Goal: Contribute content

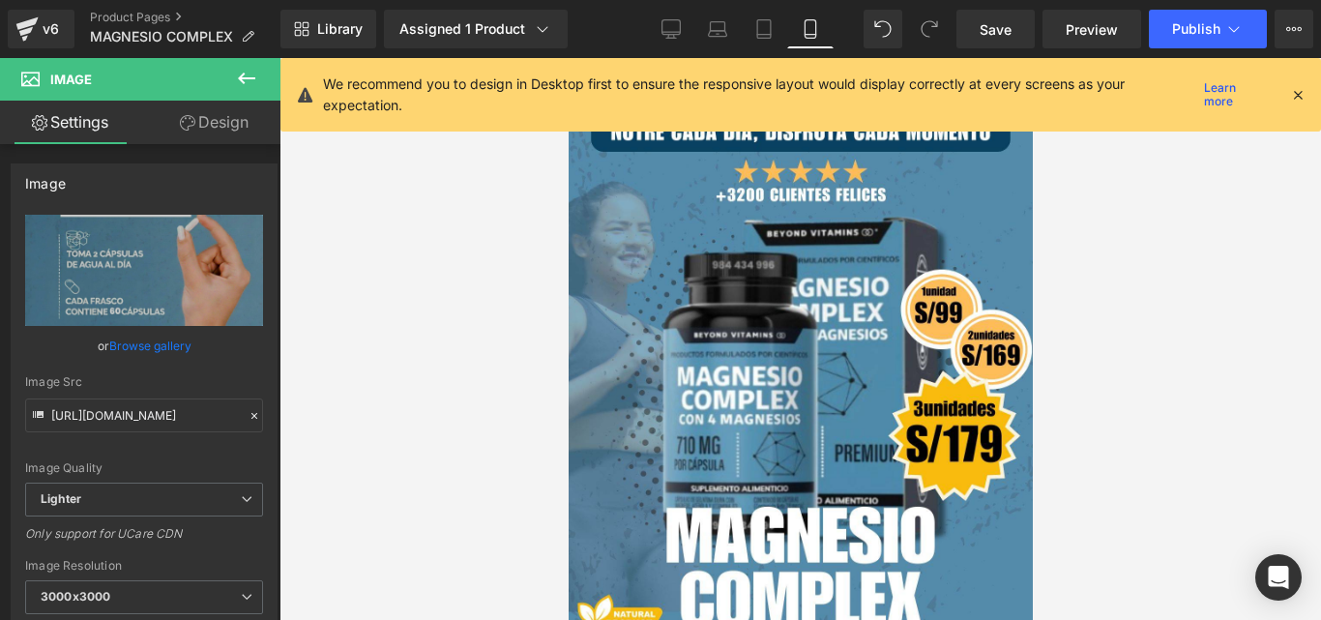
click at [1296, 84] on div at bounding box center [1297, 94] width 15 height 21
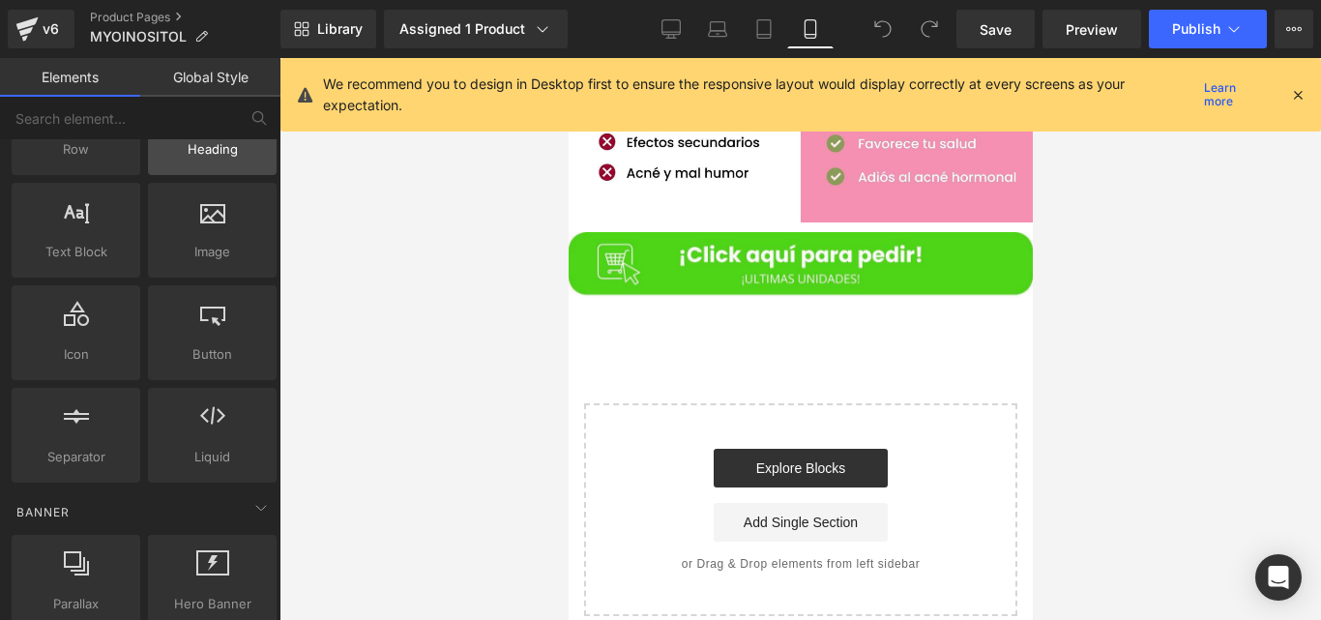
scroll to position [114, 0]
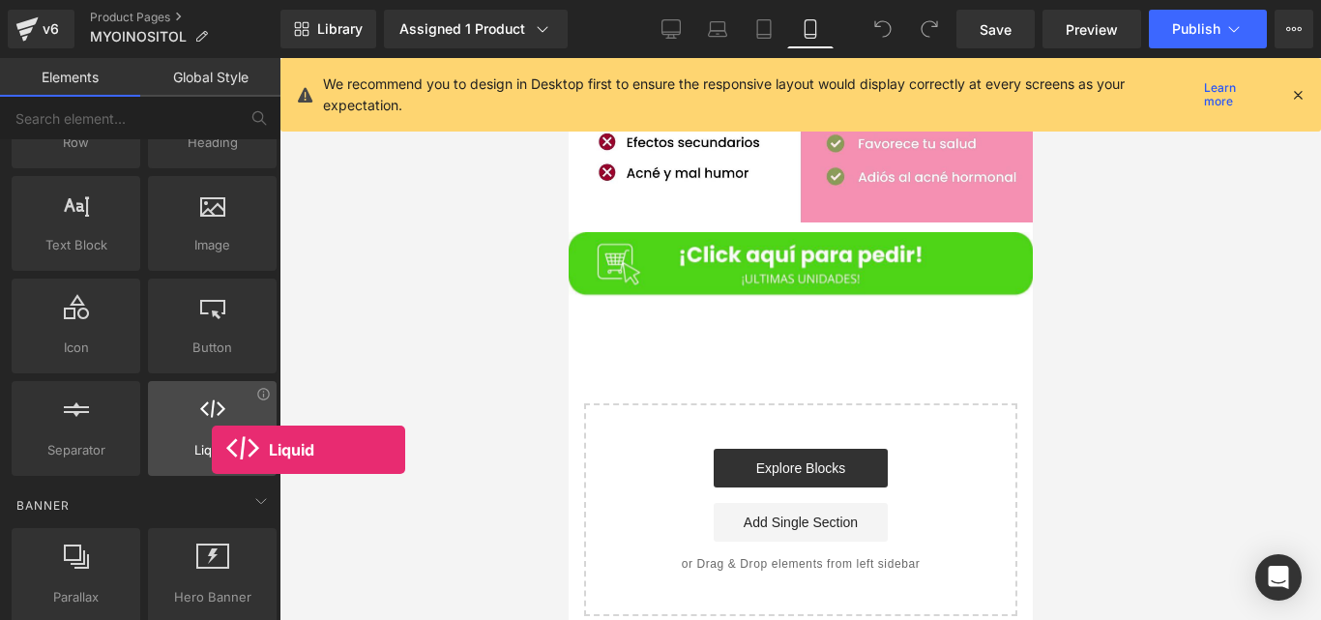
click at [212, 450] on span "Liquid" at bounding box center [212, 450] width 117 height 20
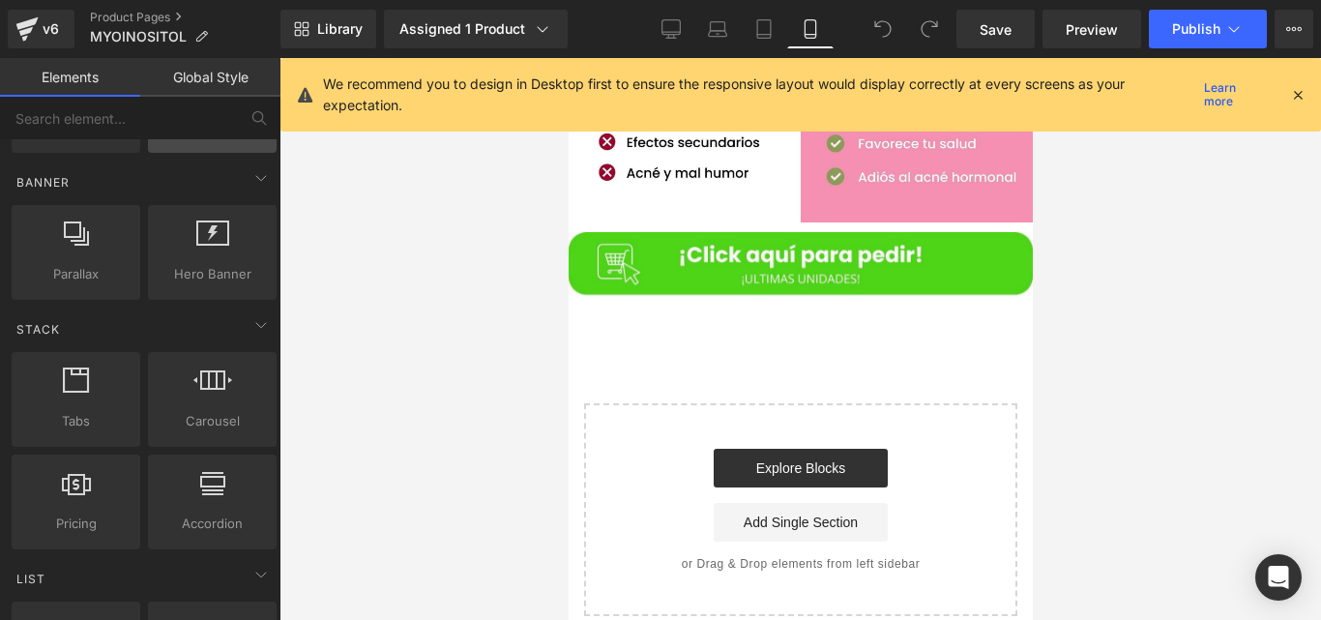
scroll to position [312, 0]
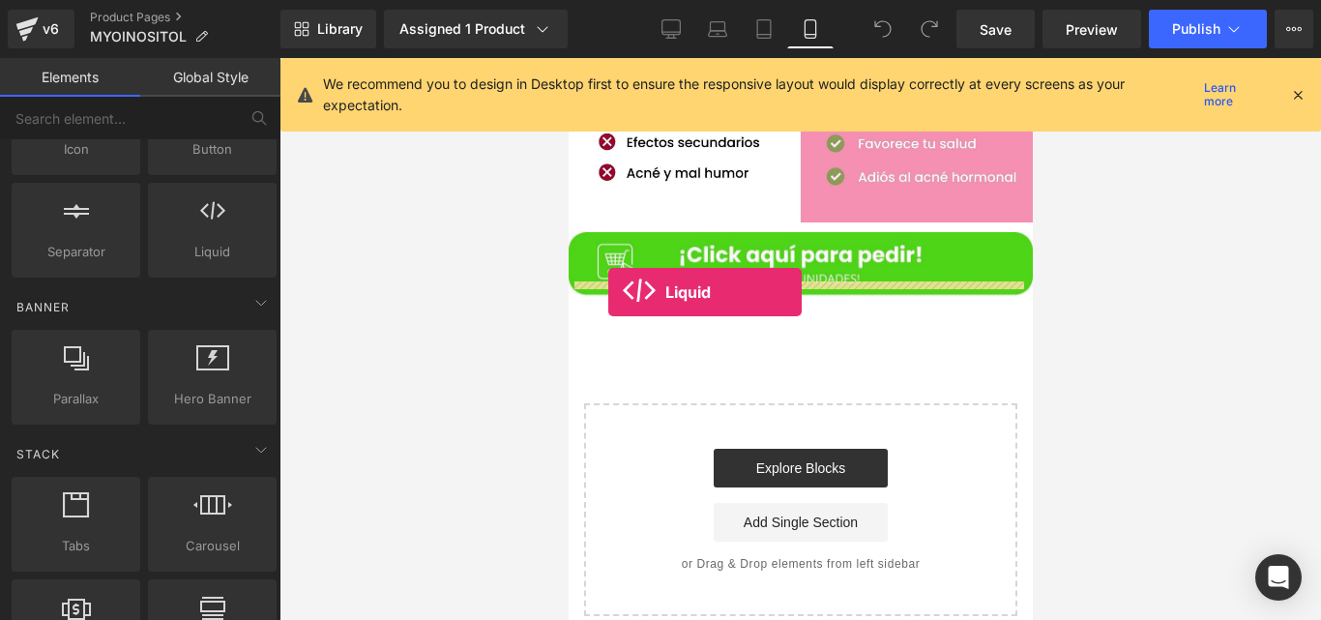
drag, startPoint x: 761, startPoint y: 307, endPoint x: 607, endPoint y: 292, distance: 154.5
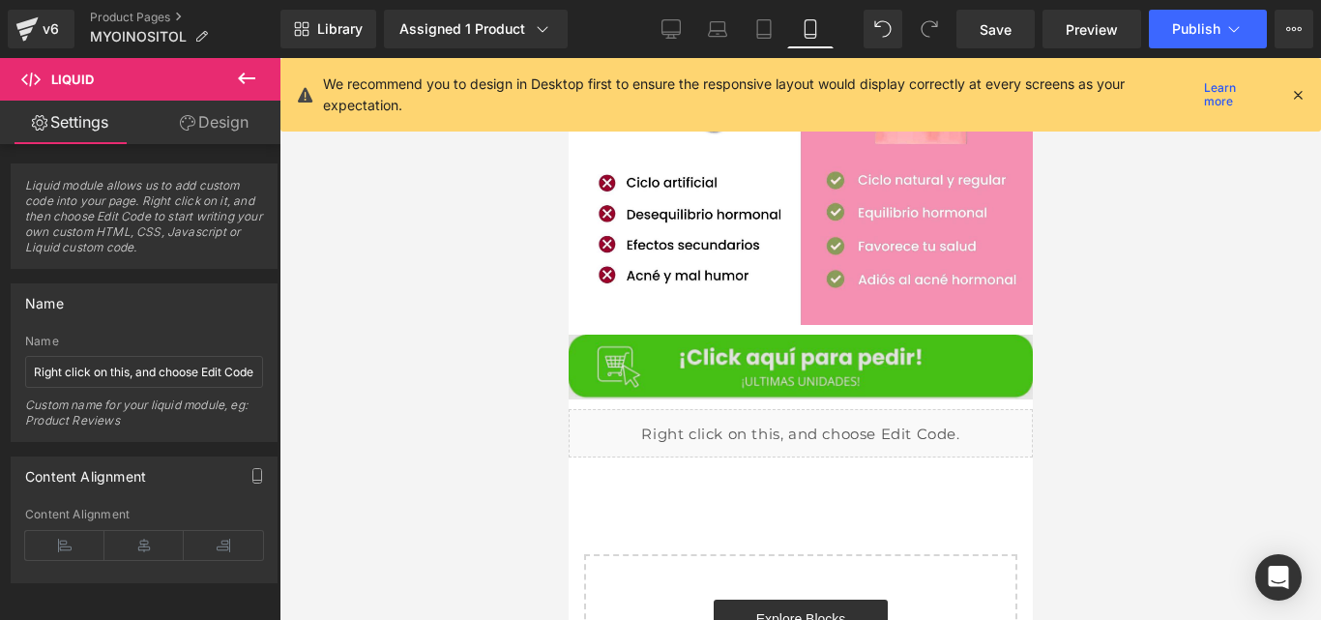
scroll to position [6906, 0]
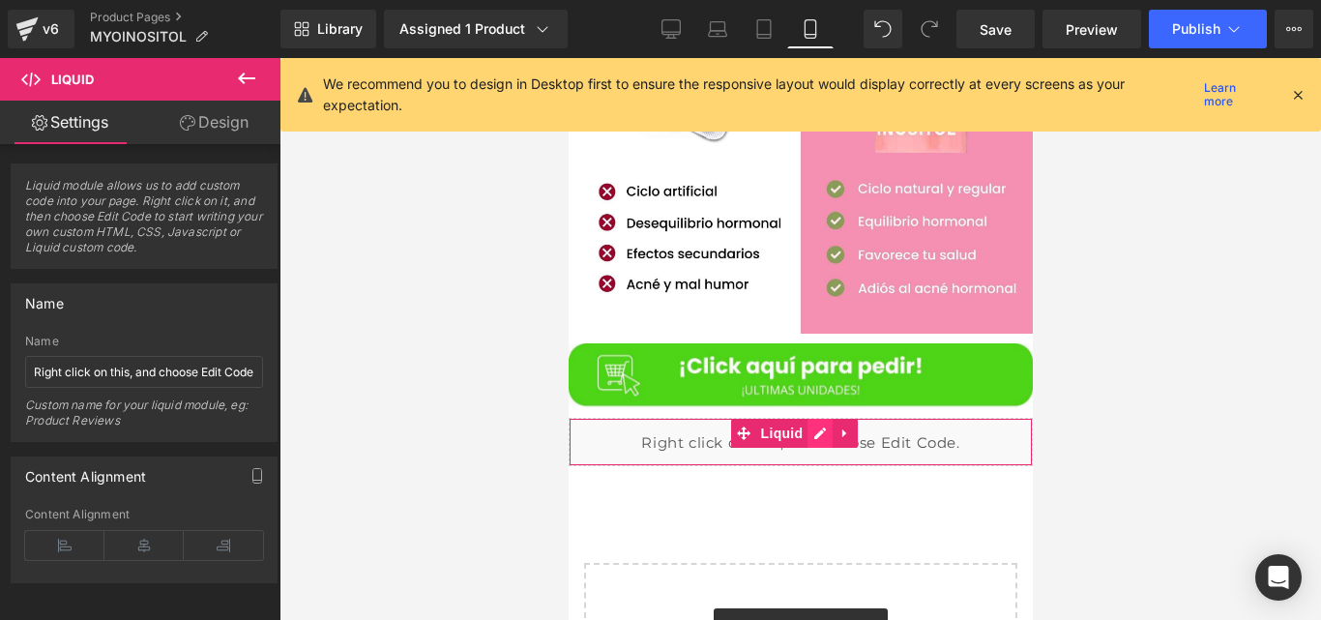
click at [811, 418] on div "Liquid" at bounding box center [800, 442] width 464 height 48
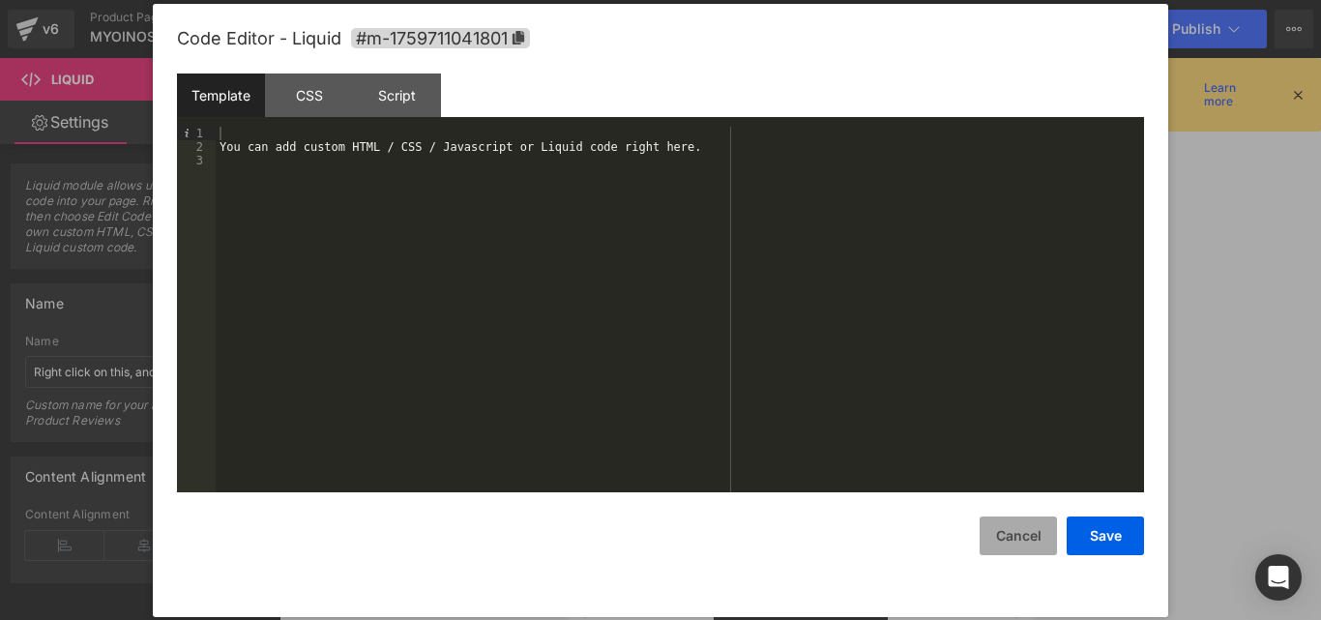
click at [1039, 527] on button "Cancel" at bounding box center [1018, 536] width 77 height 39
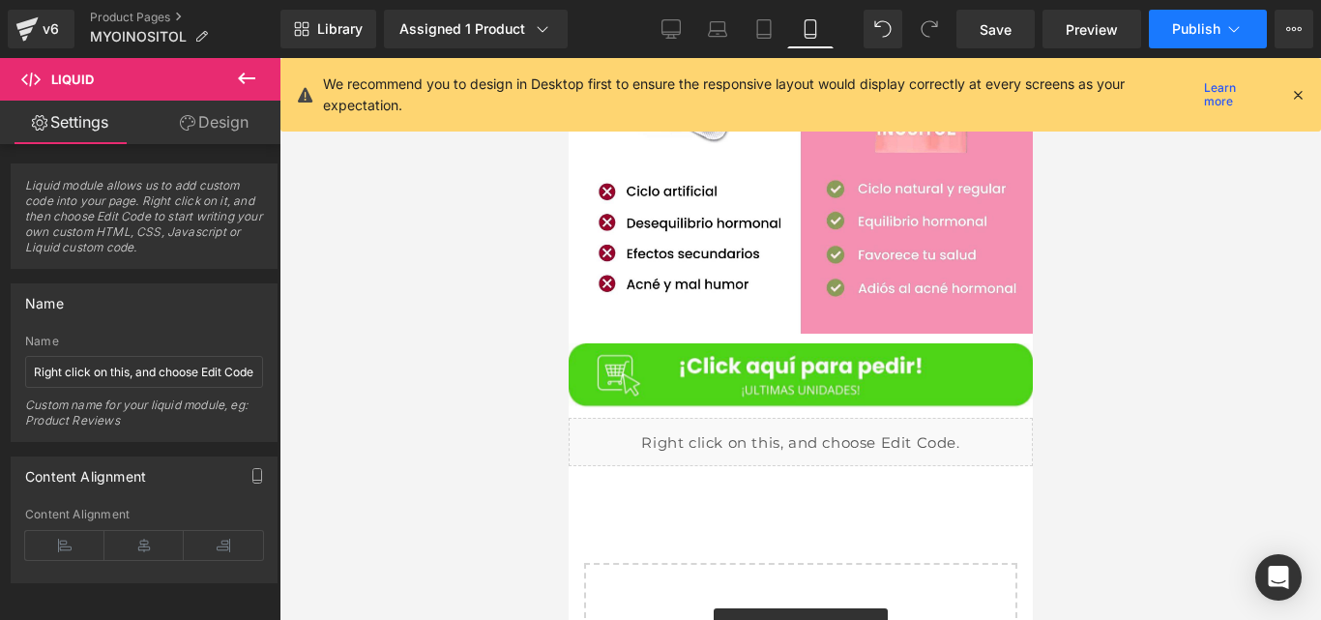
click at [1177, 30] on span "Publish" at bounding box center [1196, 28] width 48 height 15
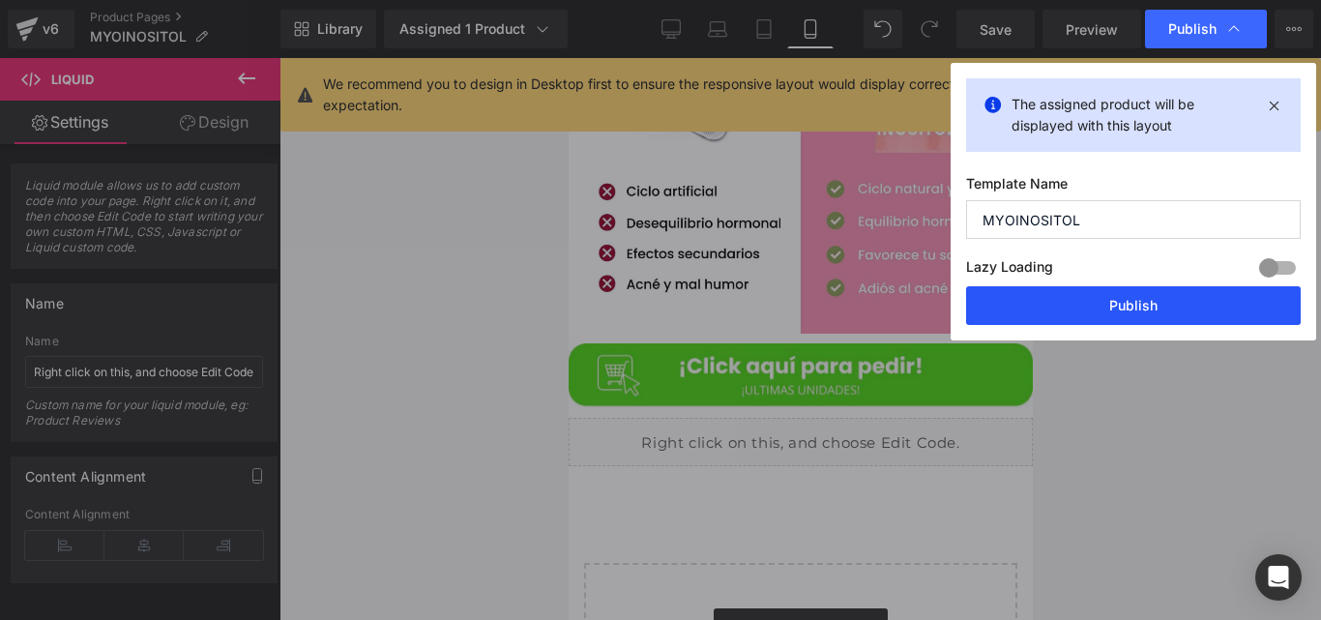
click at [1050, 312] on button "Publish" at bounding box center [1133, 305] width 335 height 39
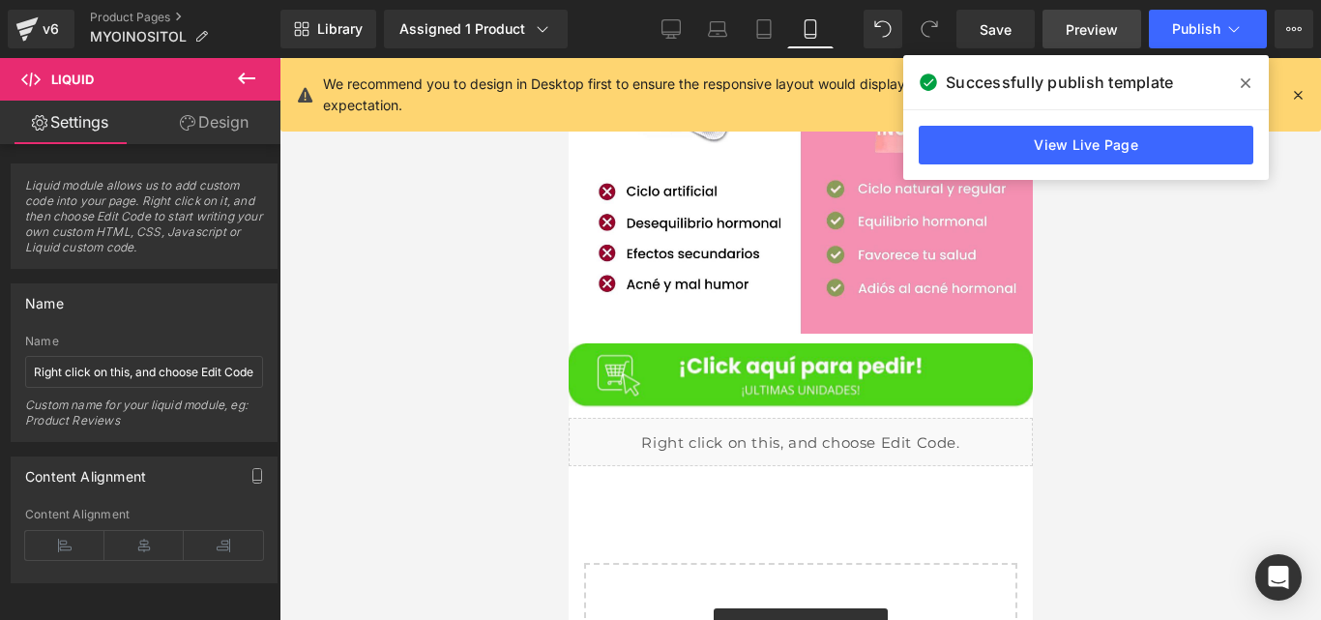
click at [1102, 29] on span "Preview" at bounding box center [1092, 29] width 52 height 20
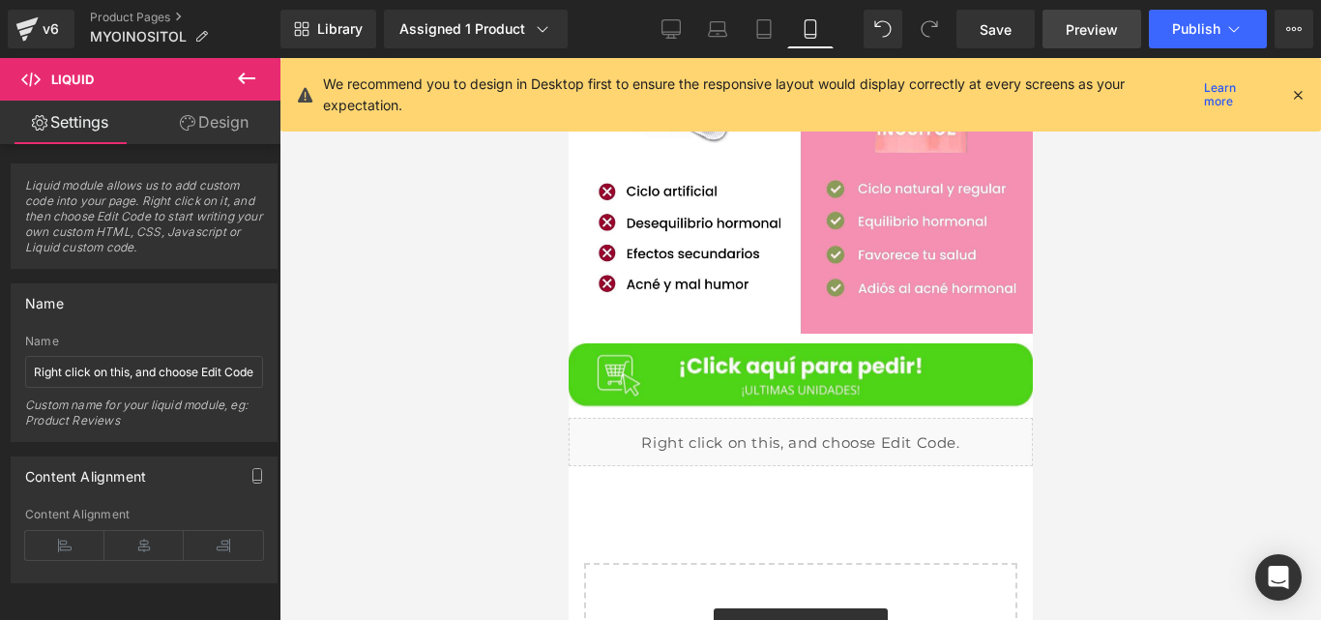
click at [1092, 30] on span "Preview" at bounding box center [1092, 29] width 52 height 20
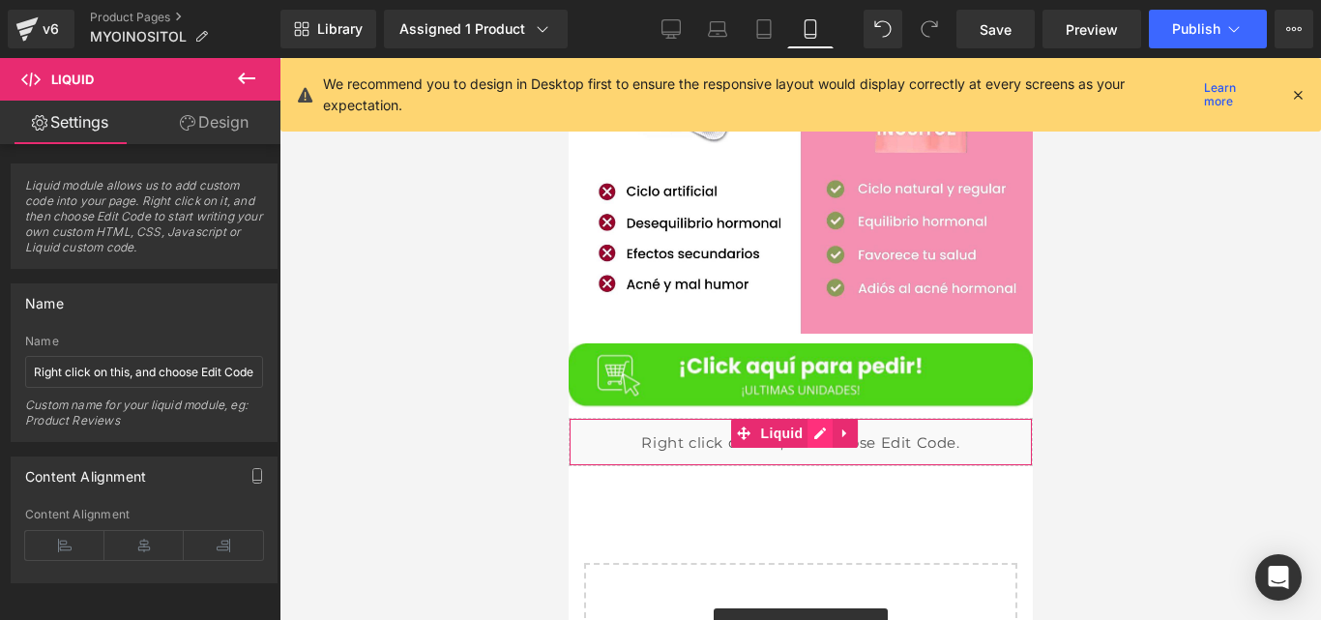
click at [810, 418] on div "Liquid" at bounding box center [800, 442] width 464 height 48
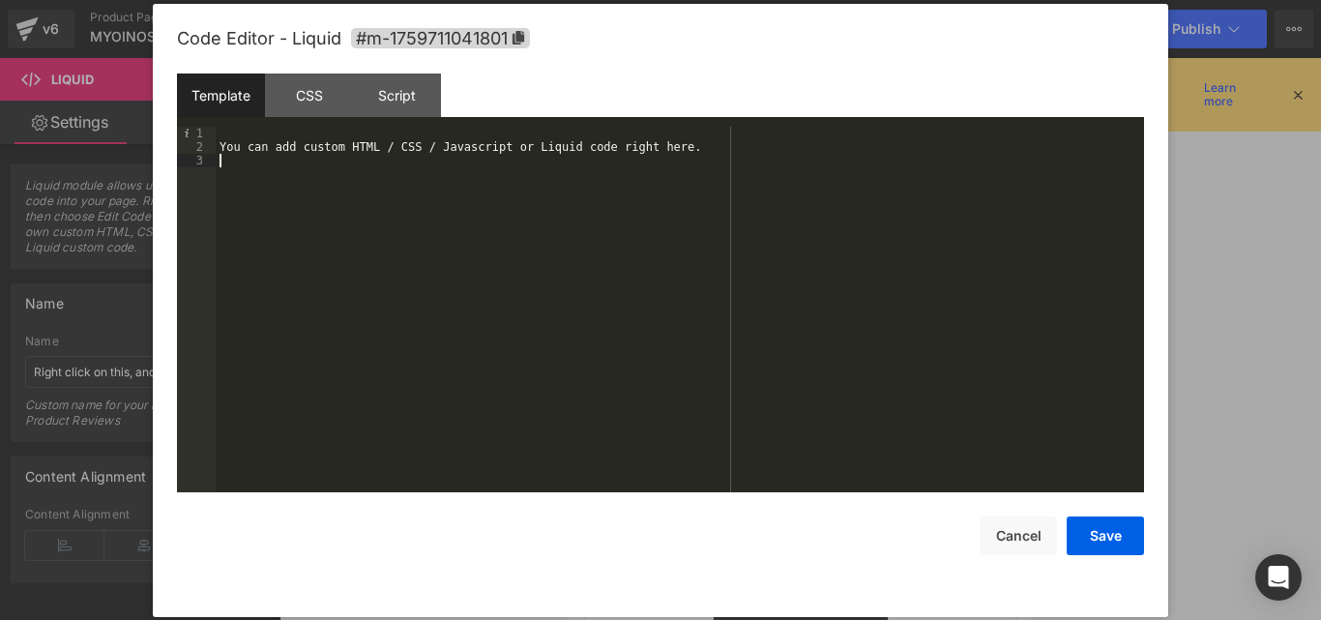
click at [701, 160] on div "You can add custom HTML / CSS / Javascript or Liquid code right here." at bounding box center [680, 323] width 929 height 393
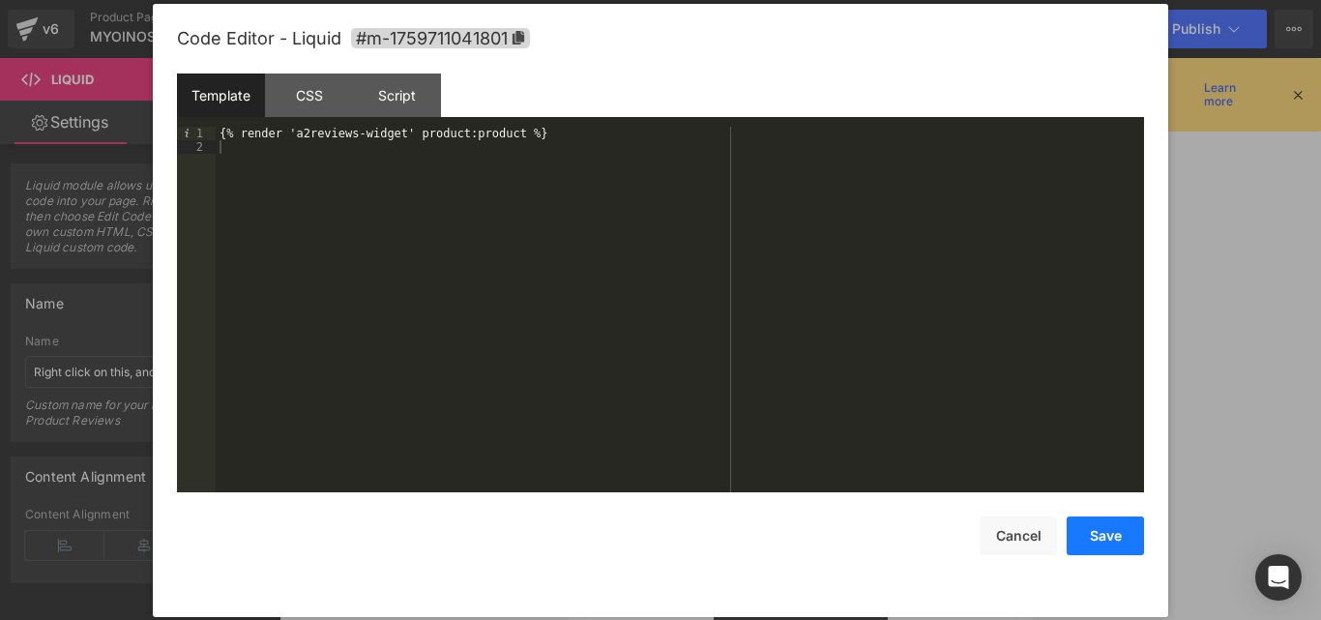
click at [1111, 539] on button "Save" at bounding box center [1105, 536] width 77 height 39
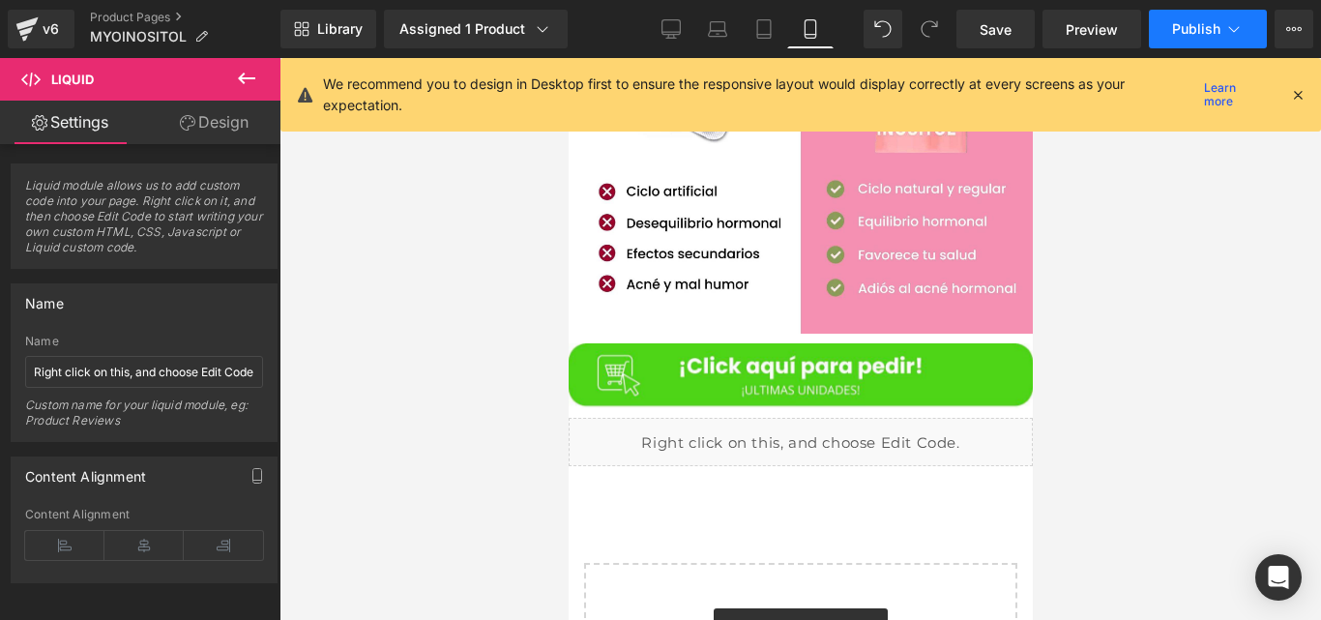
click at [1172, 29] on span "Publish" at bounding box center [1196, 28] width 48 height 15
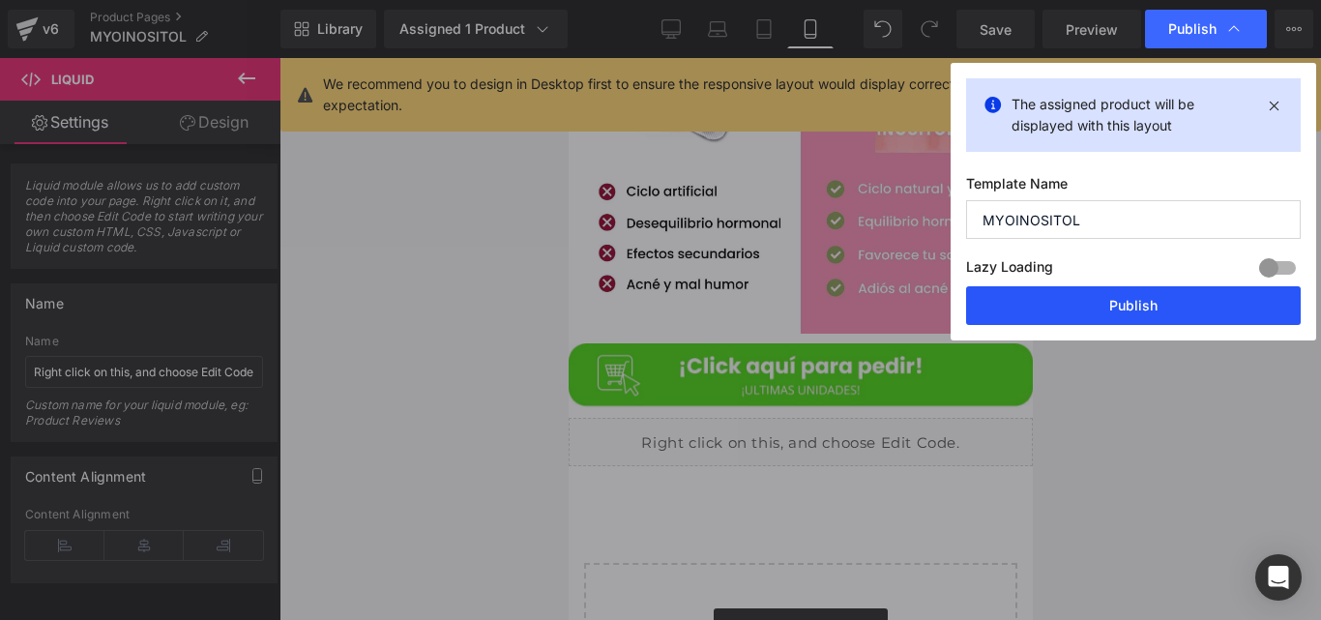
click at [1015, 314] on button "Publish" at bounding box center [1133, 305] width 335 height 39
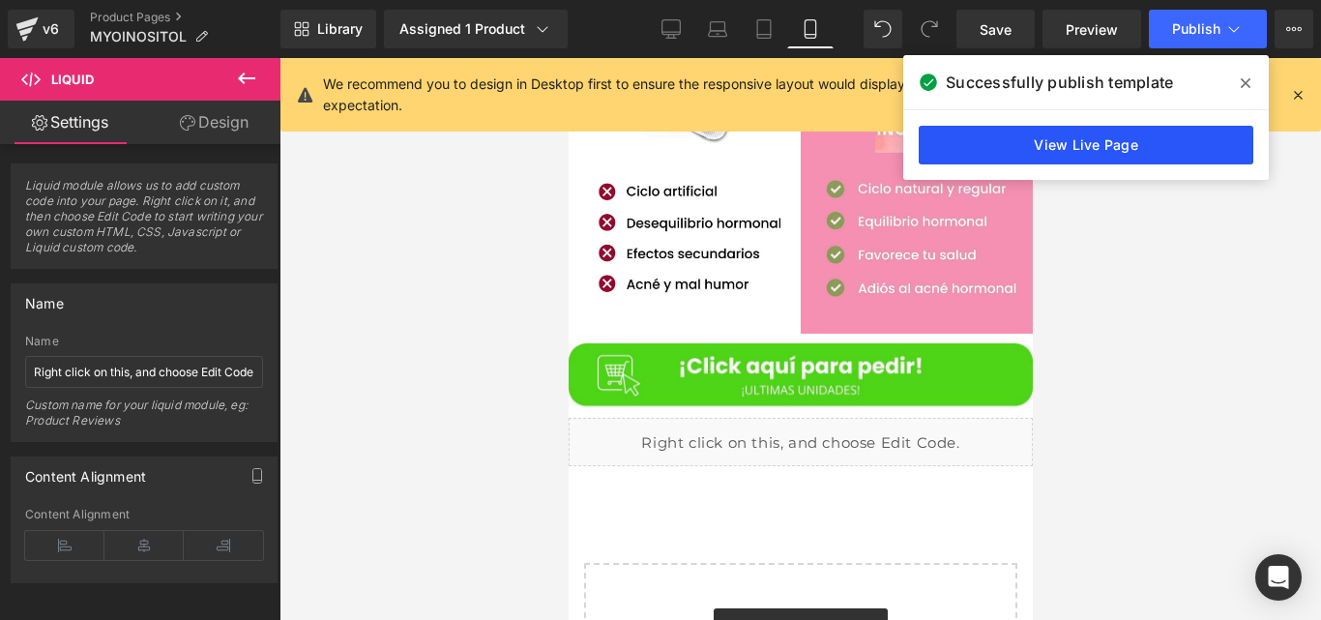
click at [1039, 142] on link "View Live Page" at bounding box center [1086, 145] width 335 height 39
